Goal: Task Accomplishment & Management: Manage account settings

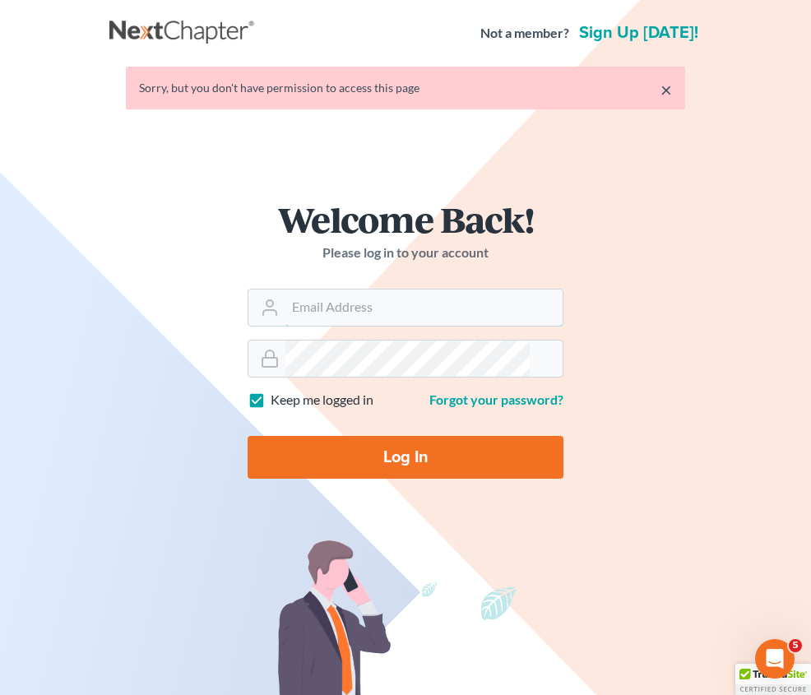
type input "alan@bulielaw.com"
click at [247, 478] on input "Log In" at bounding box center [405, 457] width 316 height 43
type input "Thinking..."
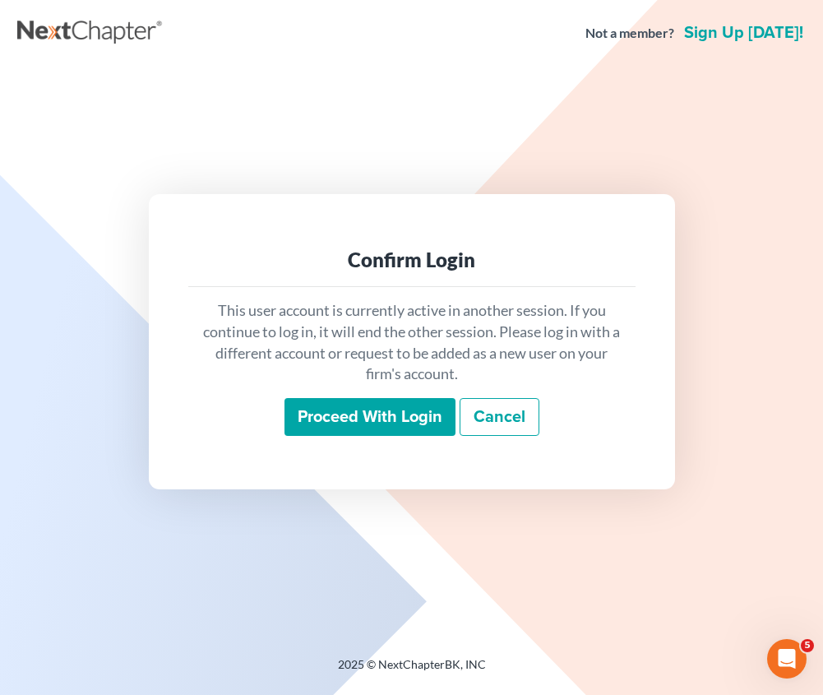
click at [404, 414] on input "Proceed with login" at bounding box center [369, 417] width 171 height 38
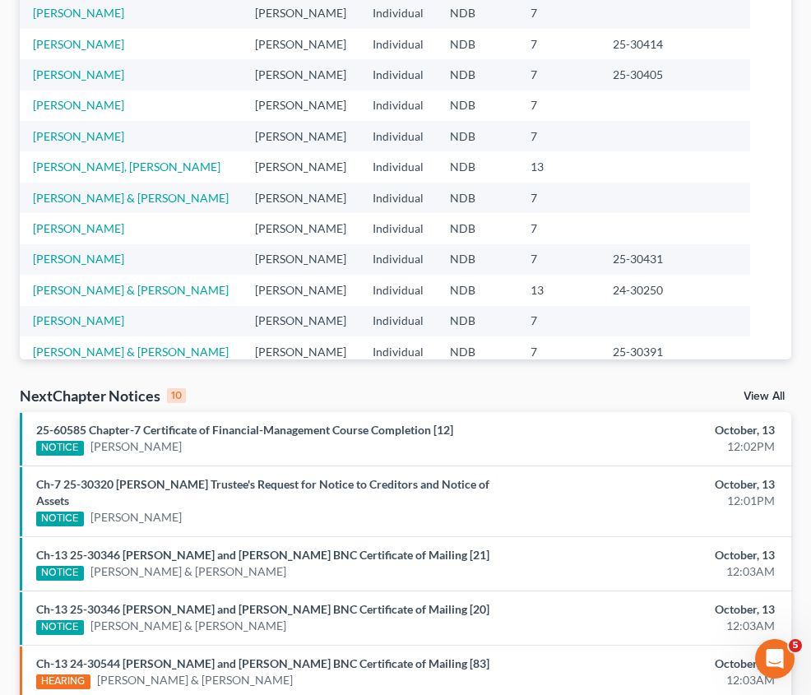
scroll to position [164, 0]
